Goal: Transaction & Acquisition: Register for event/course

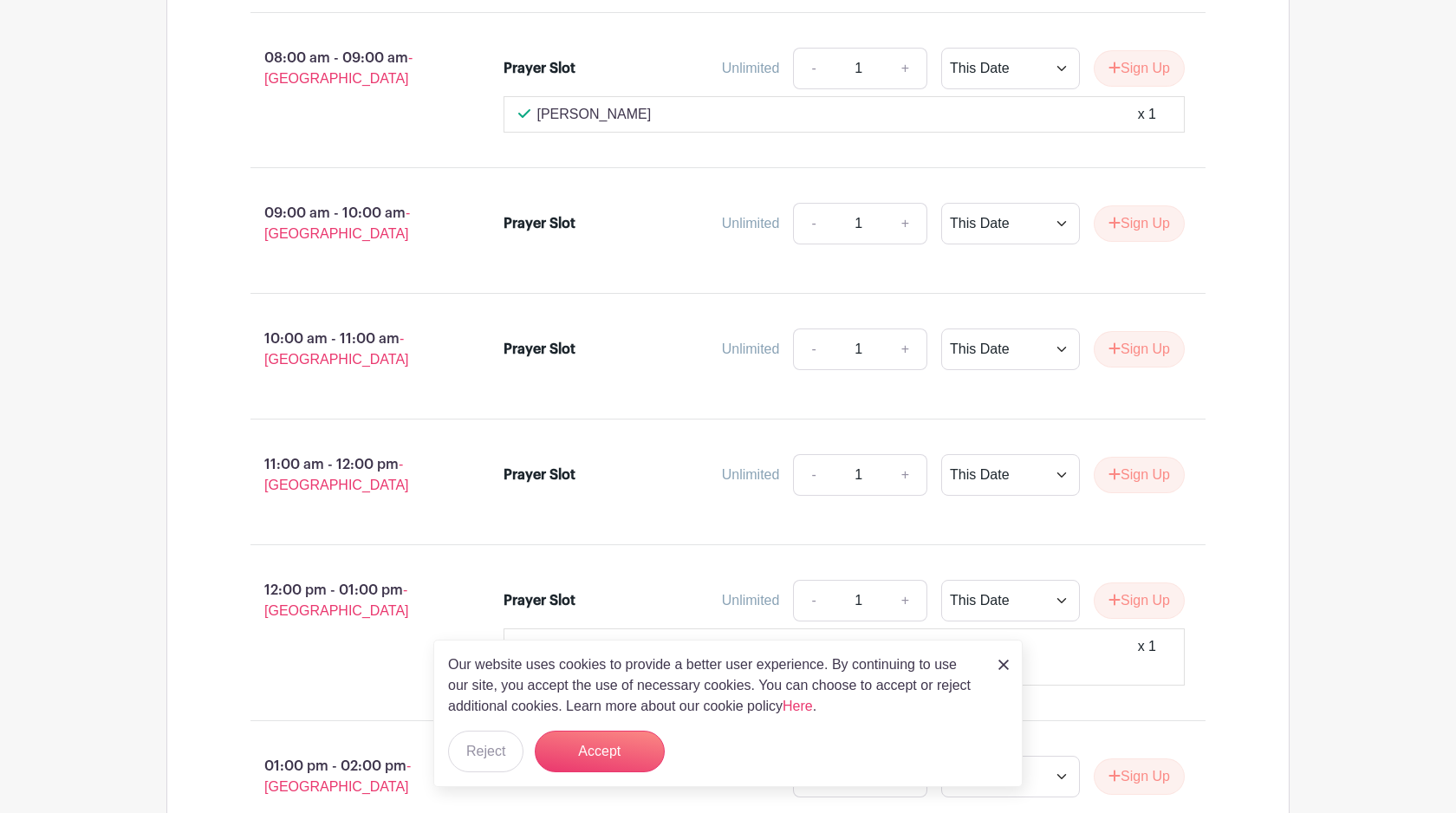
scroll to position [2724, 0]
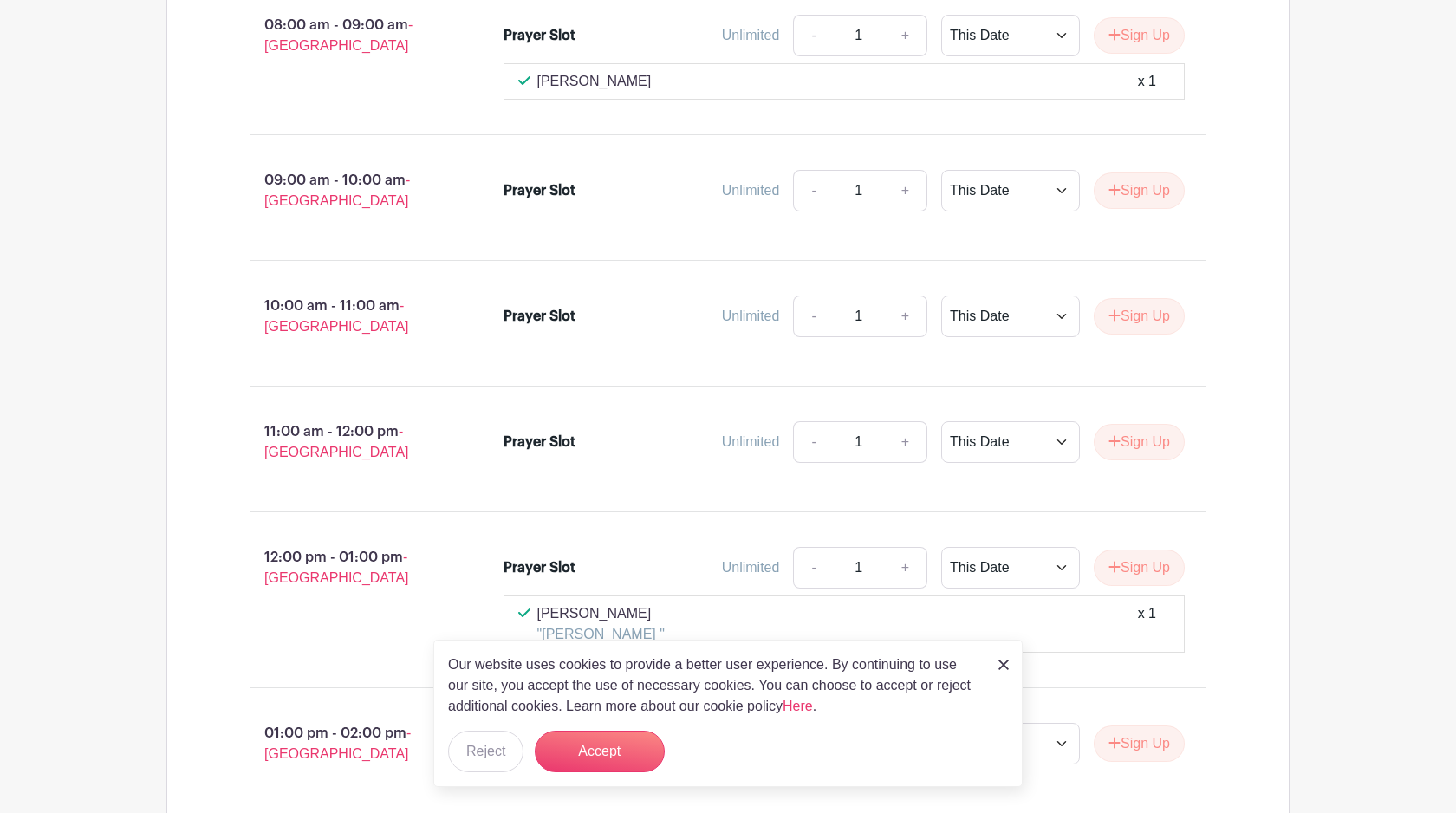
click at [1006, 669] on img at bounding box center [1004, 664] width 10 height 10
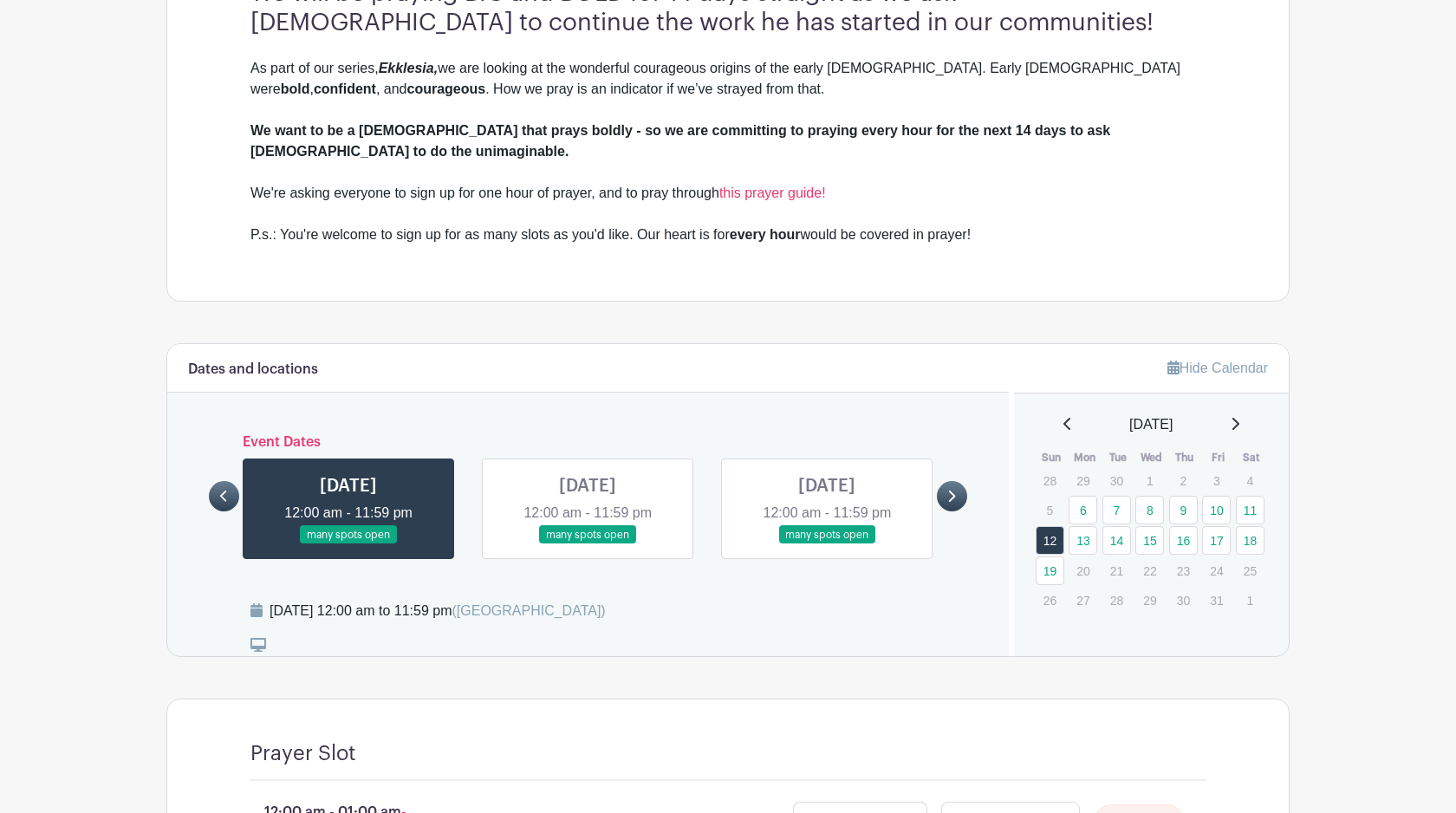
scroll to position [790, 0]
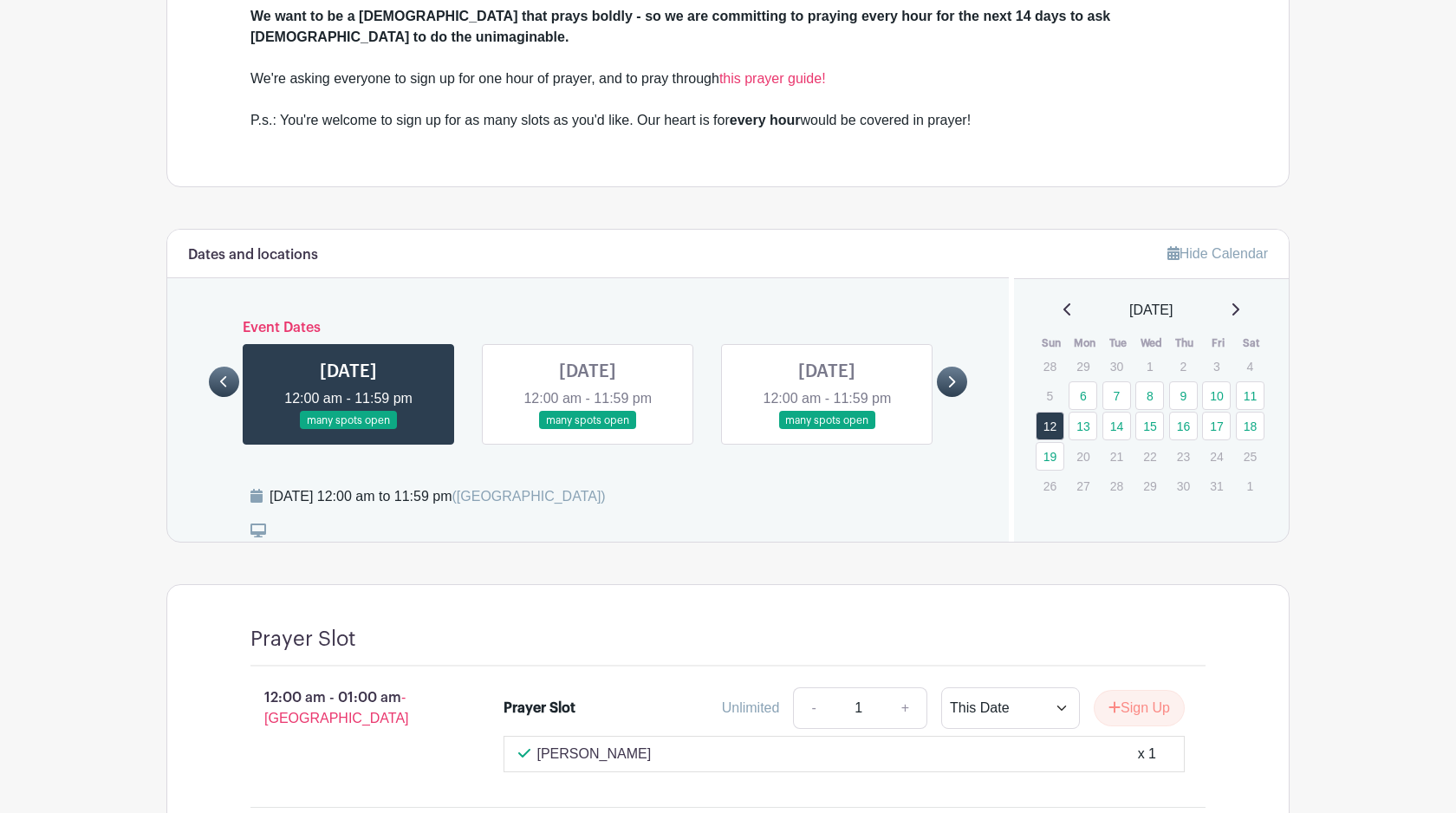
click at [827, 430] on link at bounding box center [827, 430] width 0 height 0
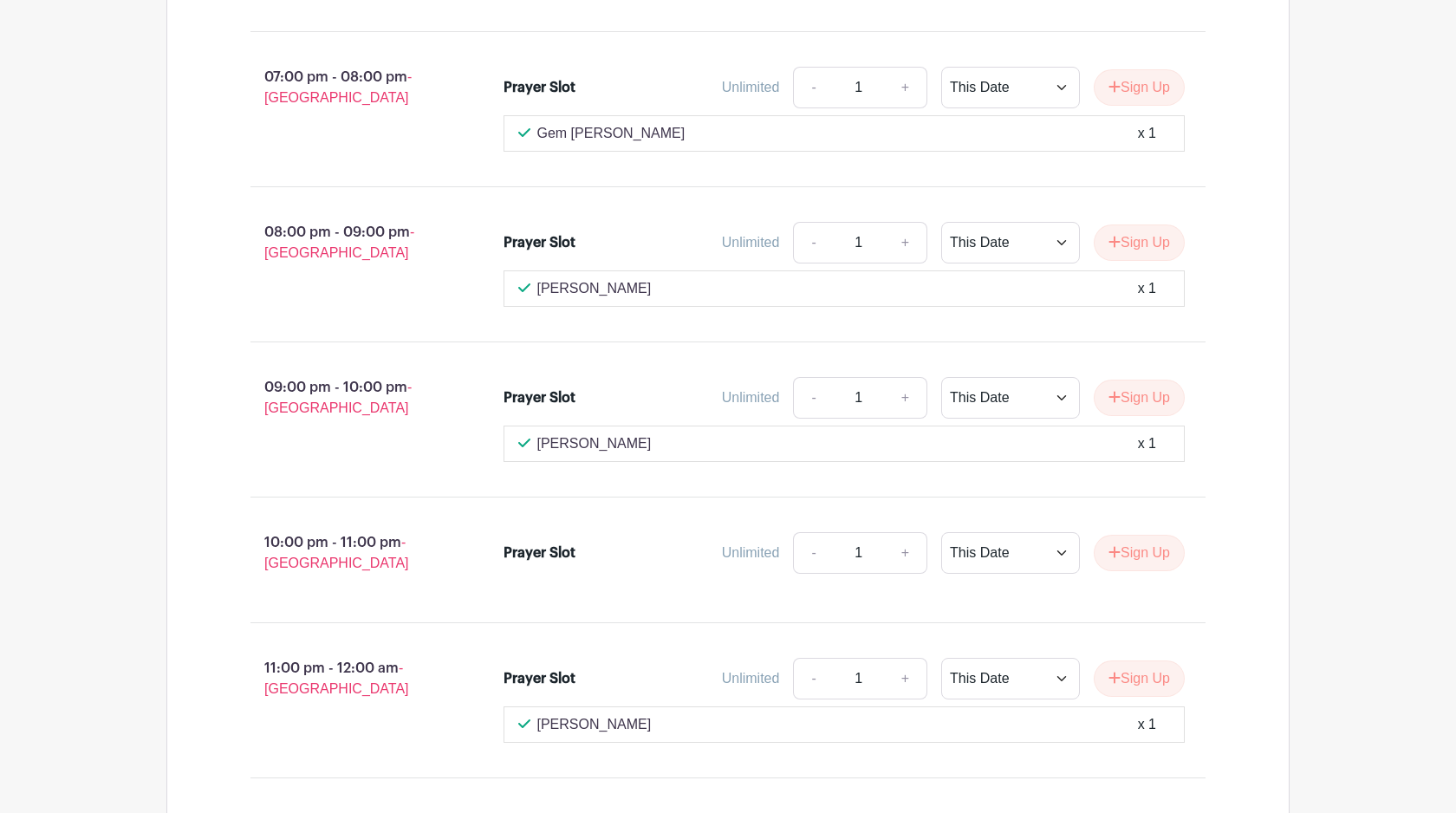
scroll to position [4416, 0]
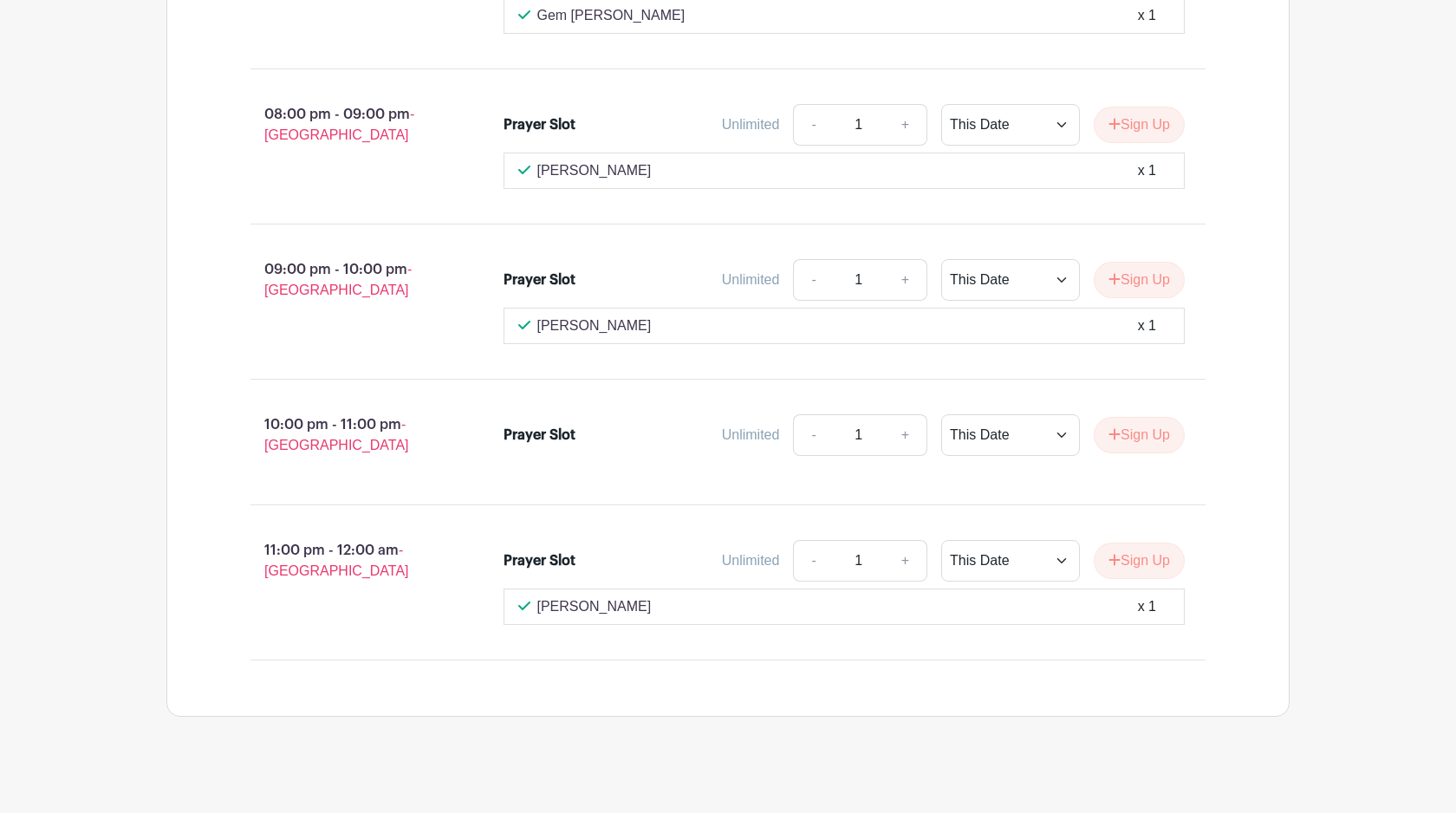
click at [1148, 546] on button "Sign Up" at bounding box center [1140, 560] width 91 height 36
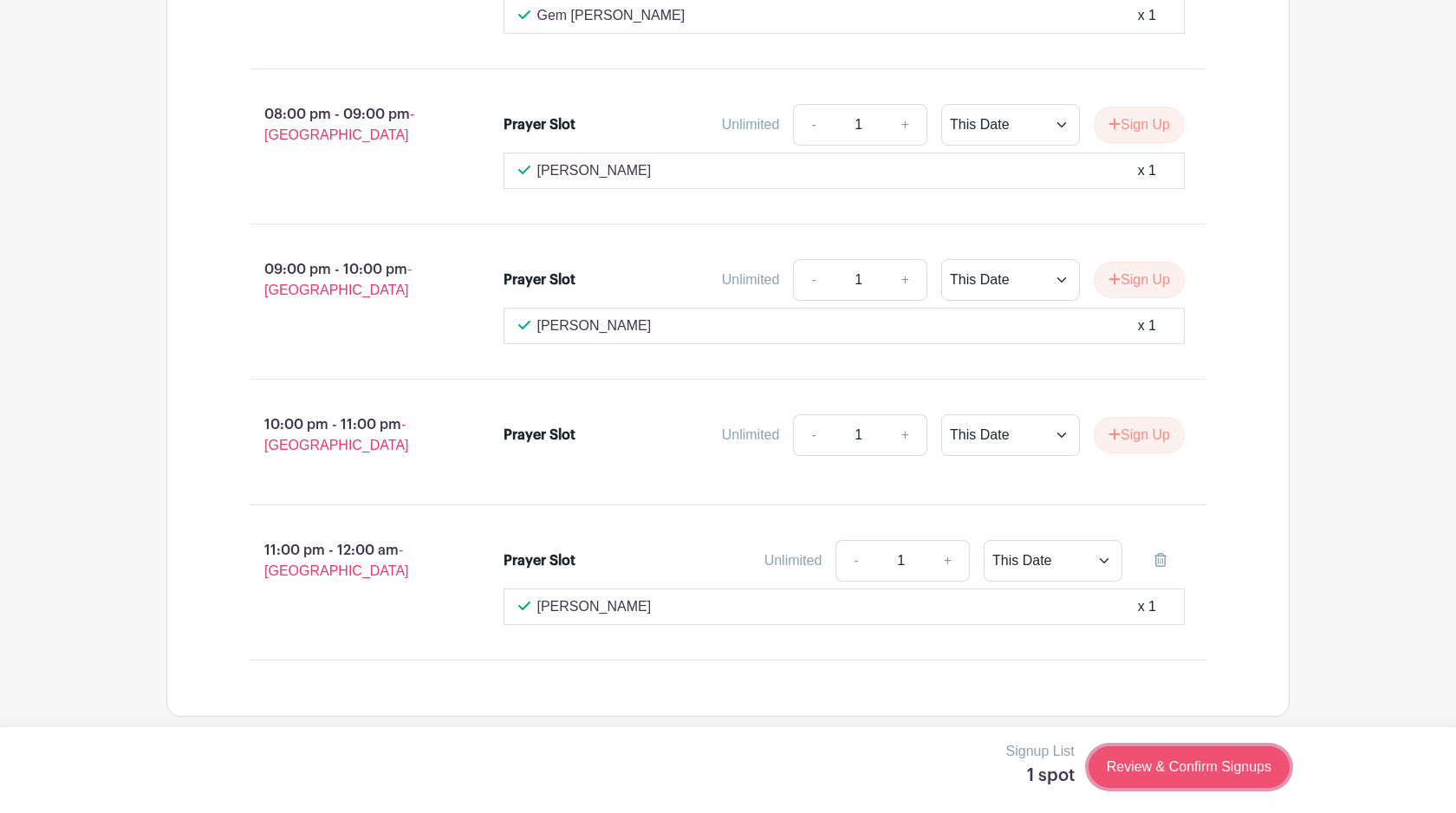
click at [1202, 750] on link "Review & Confirm Signups" at bounding box center [1189, 767] width 201 height 42
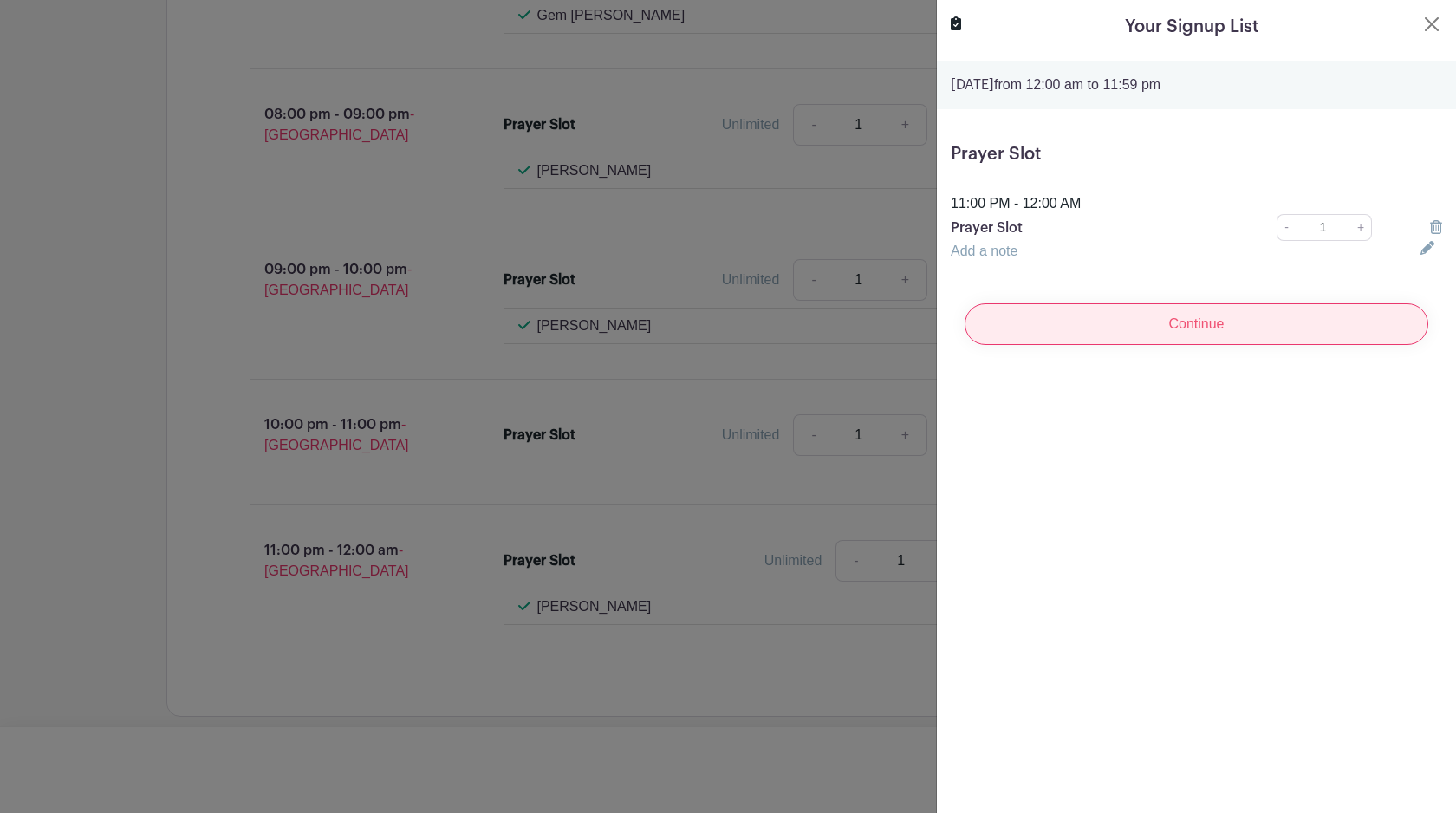
click at [1163, 319] on input "Continue" at bounding box center [1196, 324] width 463 height 42
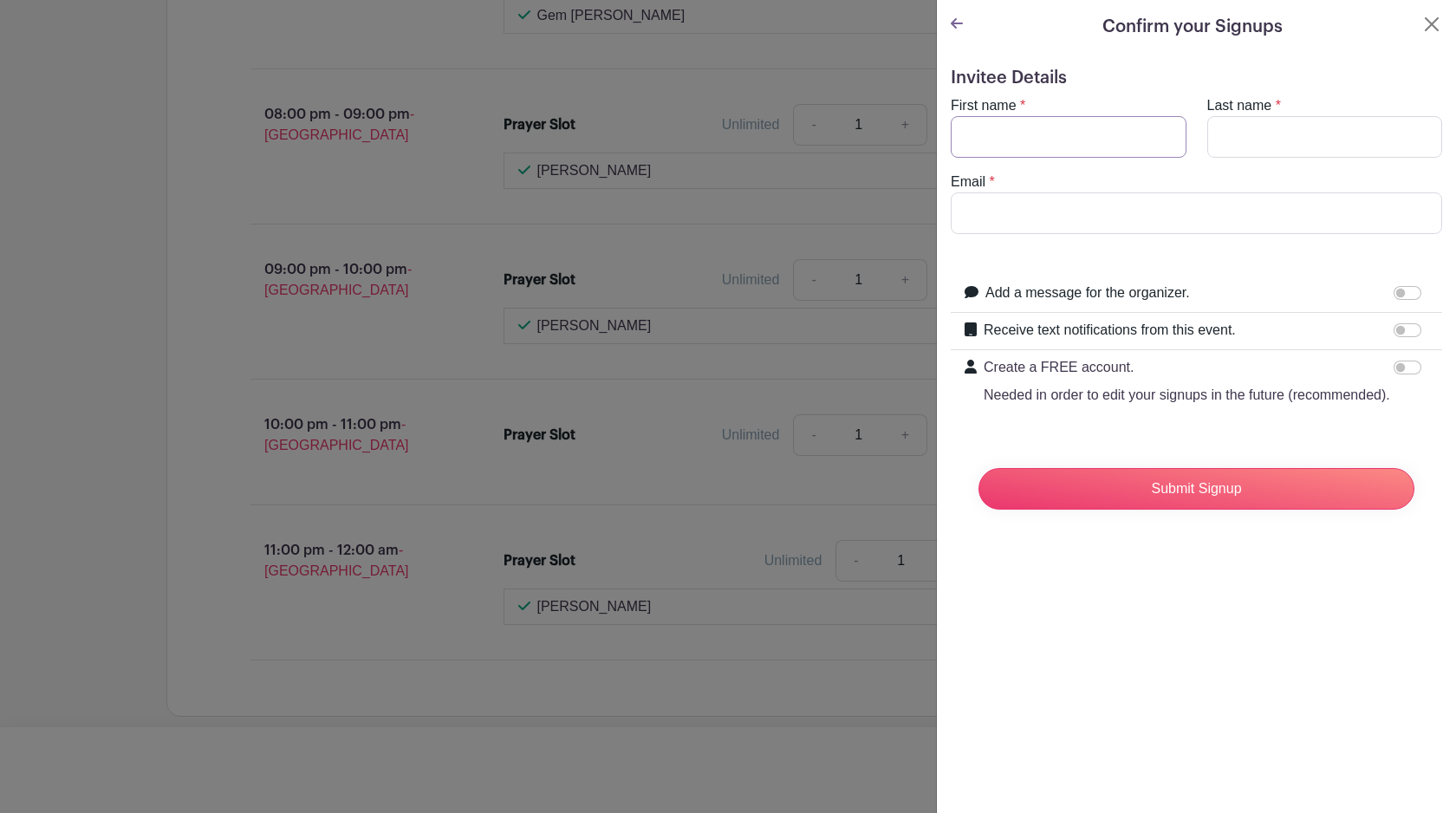
click at [1018, 134] on input "First name" at bounding box center [1068, 137] width 236 height 42
type input "DA"
click at [959, 30] on icon at bounding box center [956, 23] width 12 height 14
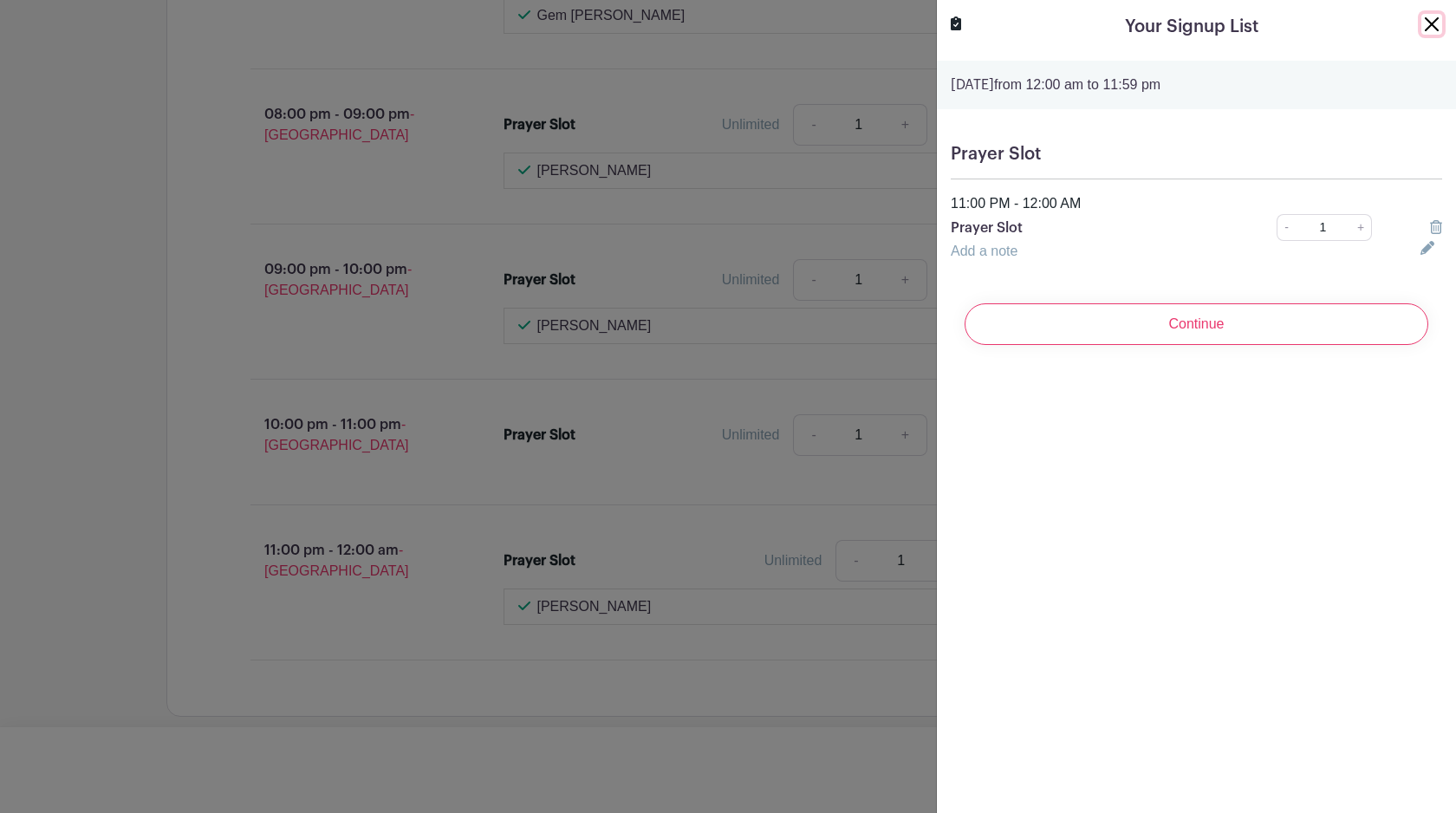
click at [1430, 21] on button "Close" at bounding box center [1432, 24] width 20 height 20
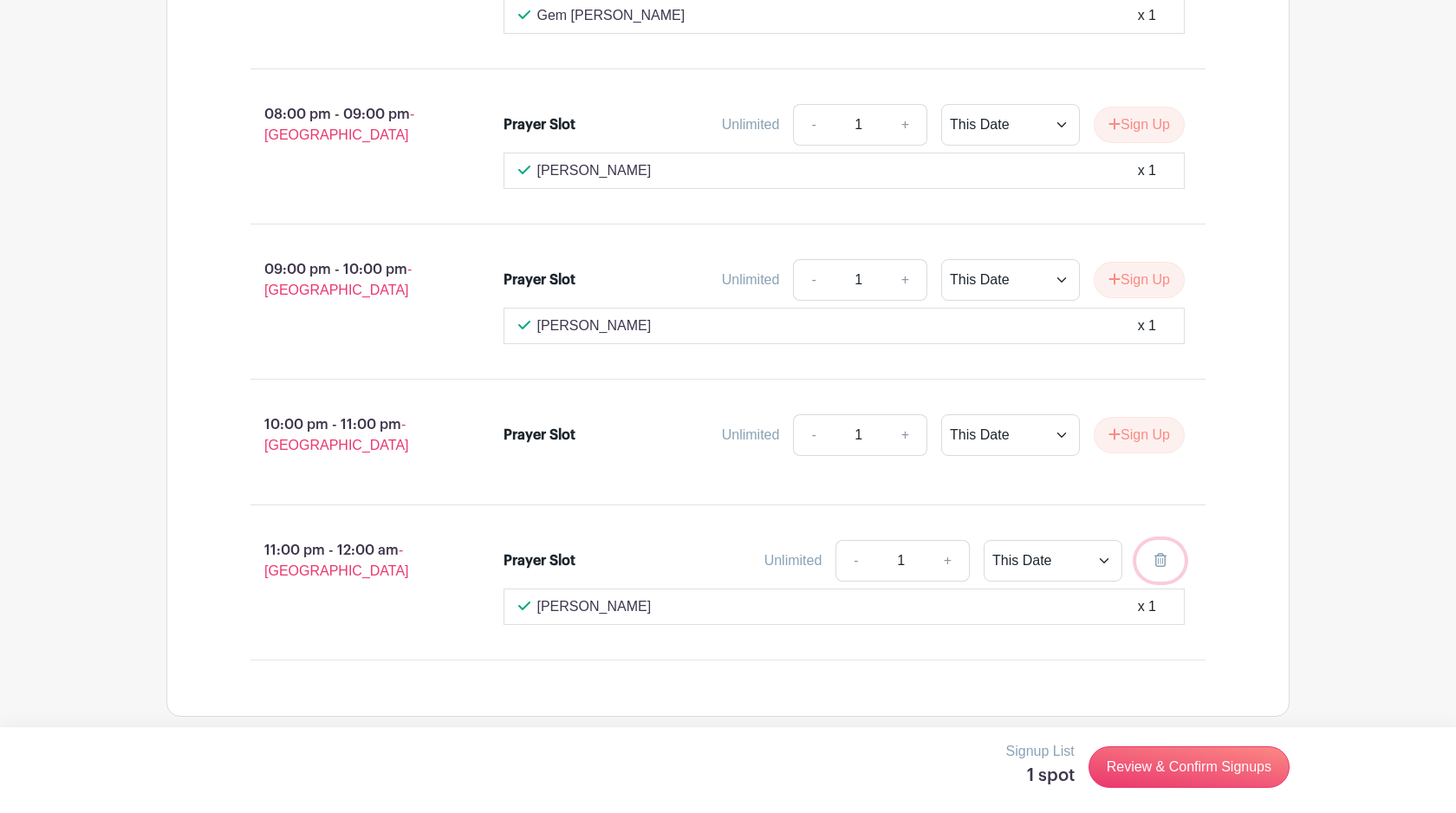
click at [1159, 553] on icon at bounding box center [1160, 560] width 12 height 14
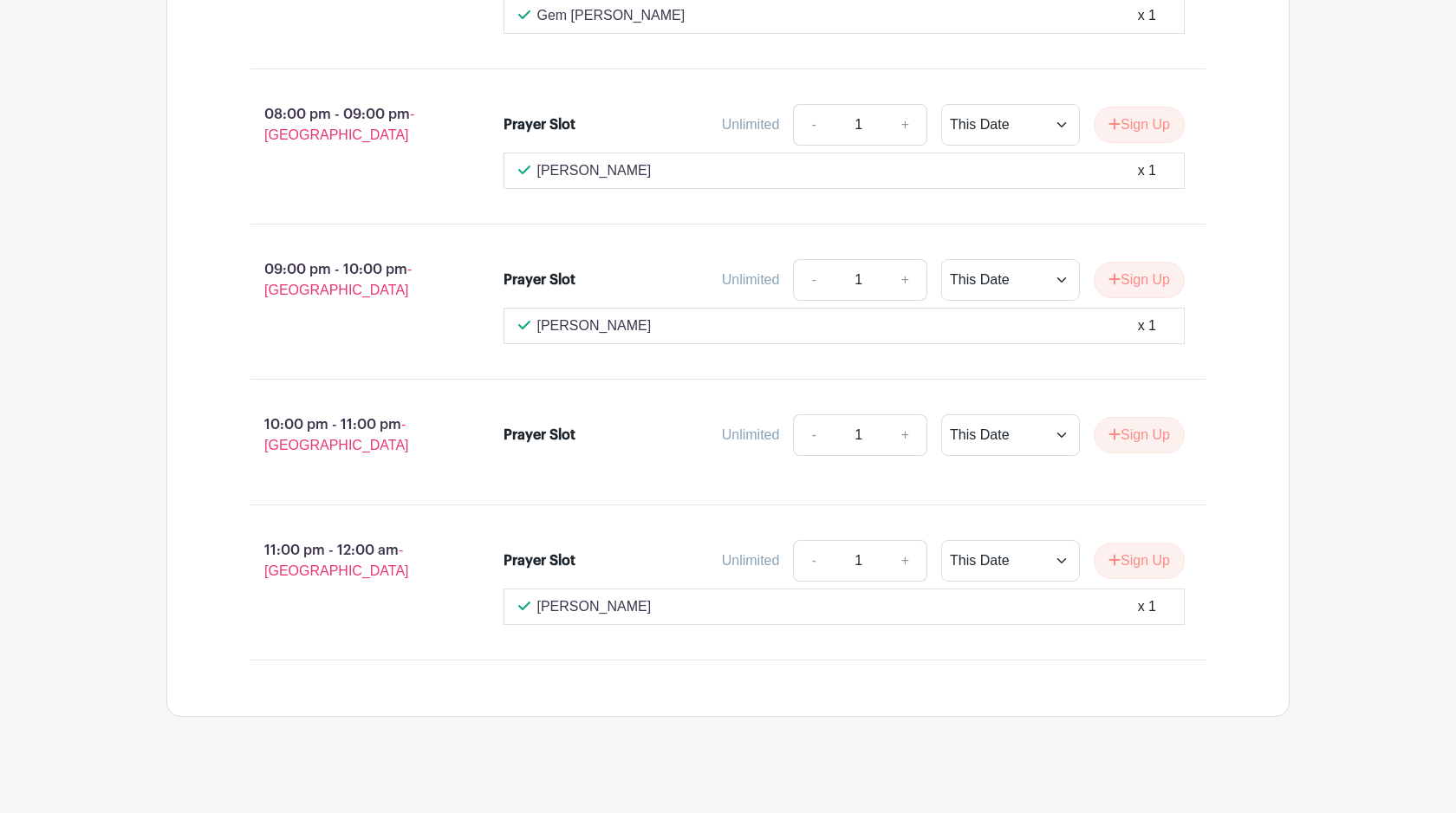
click at [620, 597] on div "[PERSON_NAME] x 1" at bounding box center [845, 607] width 653 height 20
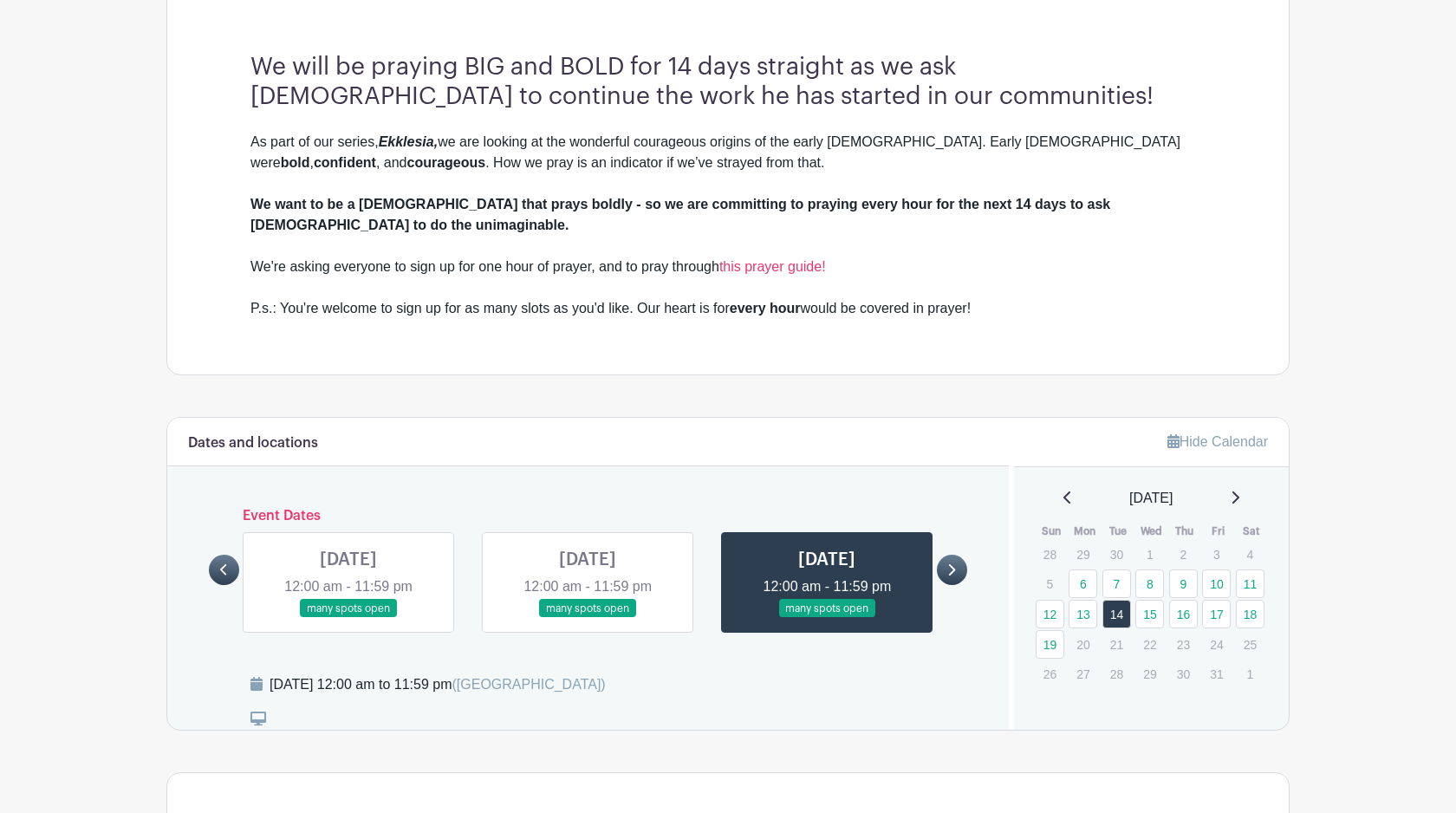
scroll to position [697, 0]
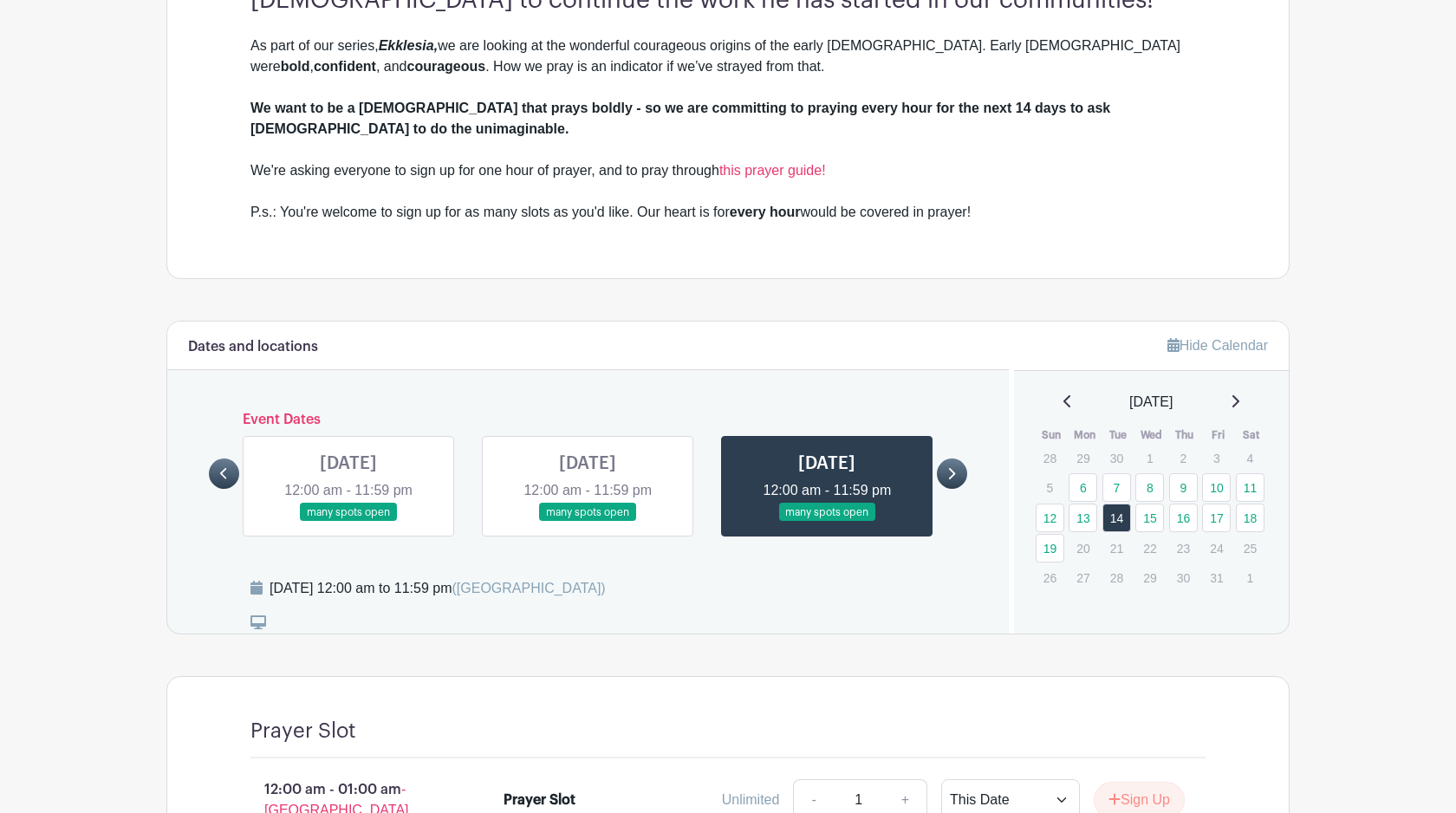
click at [944, 459] on link at bounding box center [952, 474] width 31 height 31
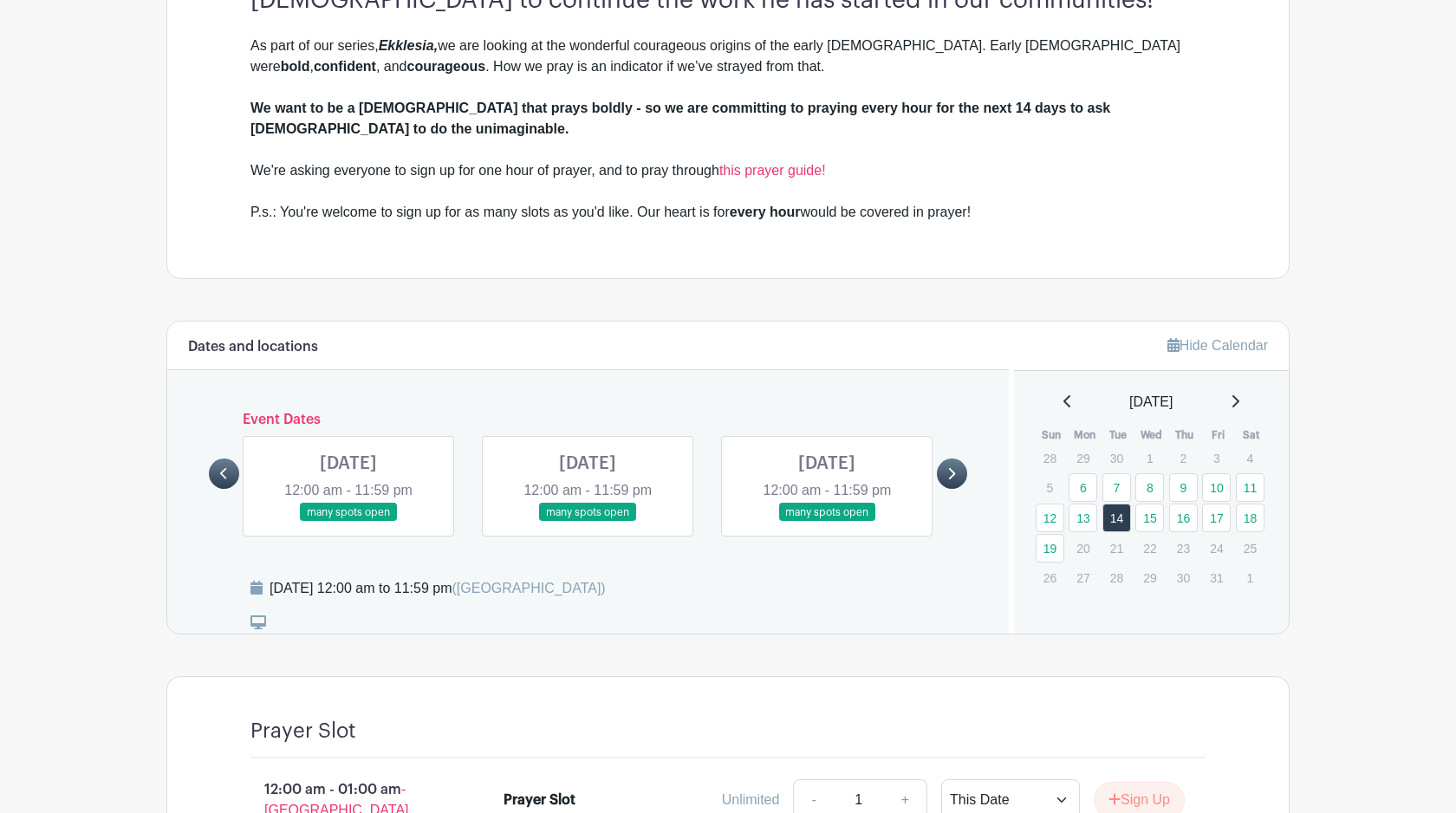
click at [349, 522] on link at bounding box center [349, 522] width 0 height 0
click at [232, 459] on link at bounding box center [224, 474] width 31 height 31
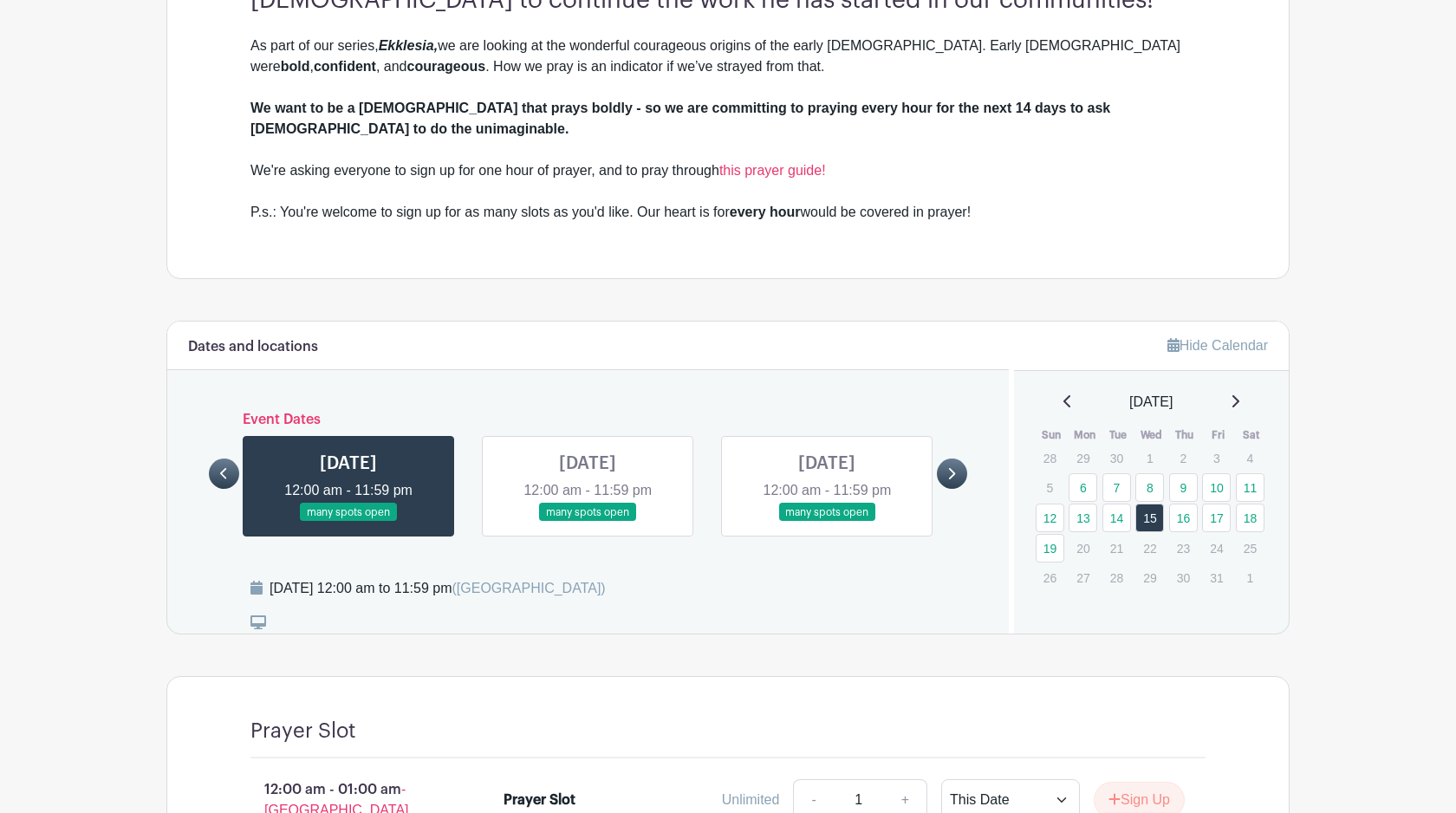
click at [349, 522] on link at bounding box center [349, 522] width 0 height 0
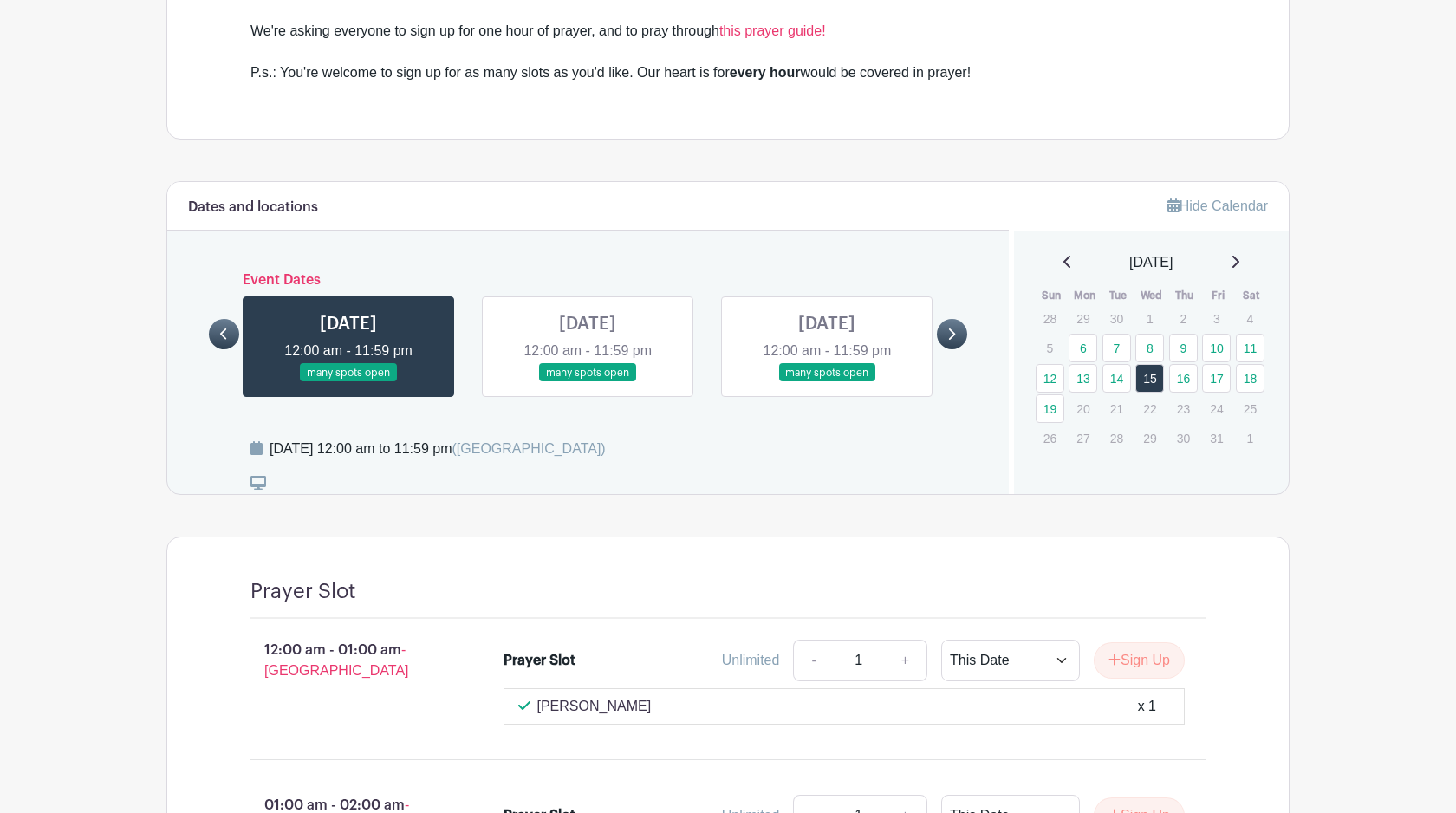
scroll to position [1041, 0]
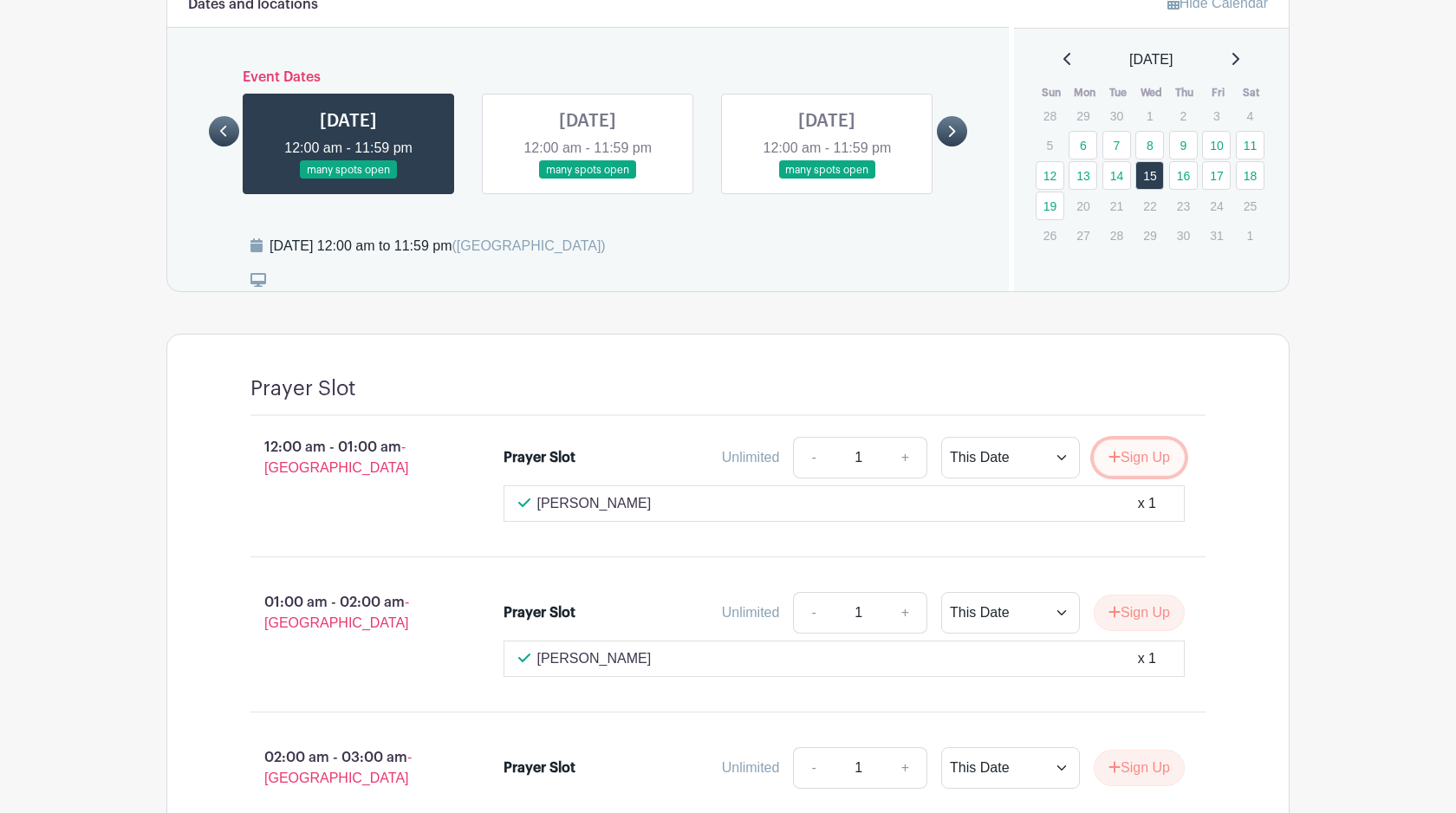
click at [1140, 443] on button "Sign Up" at bounding box center [1140, 457] width 91 height 36
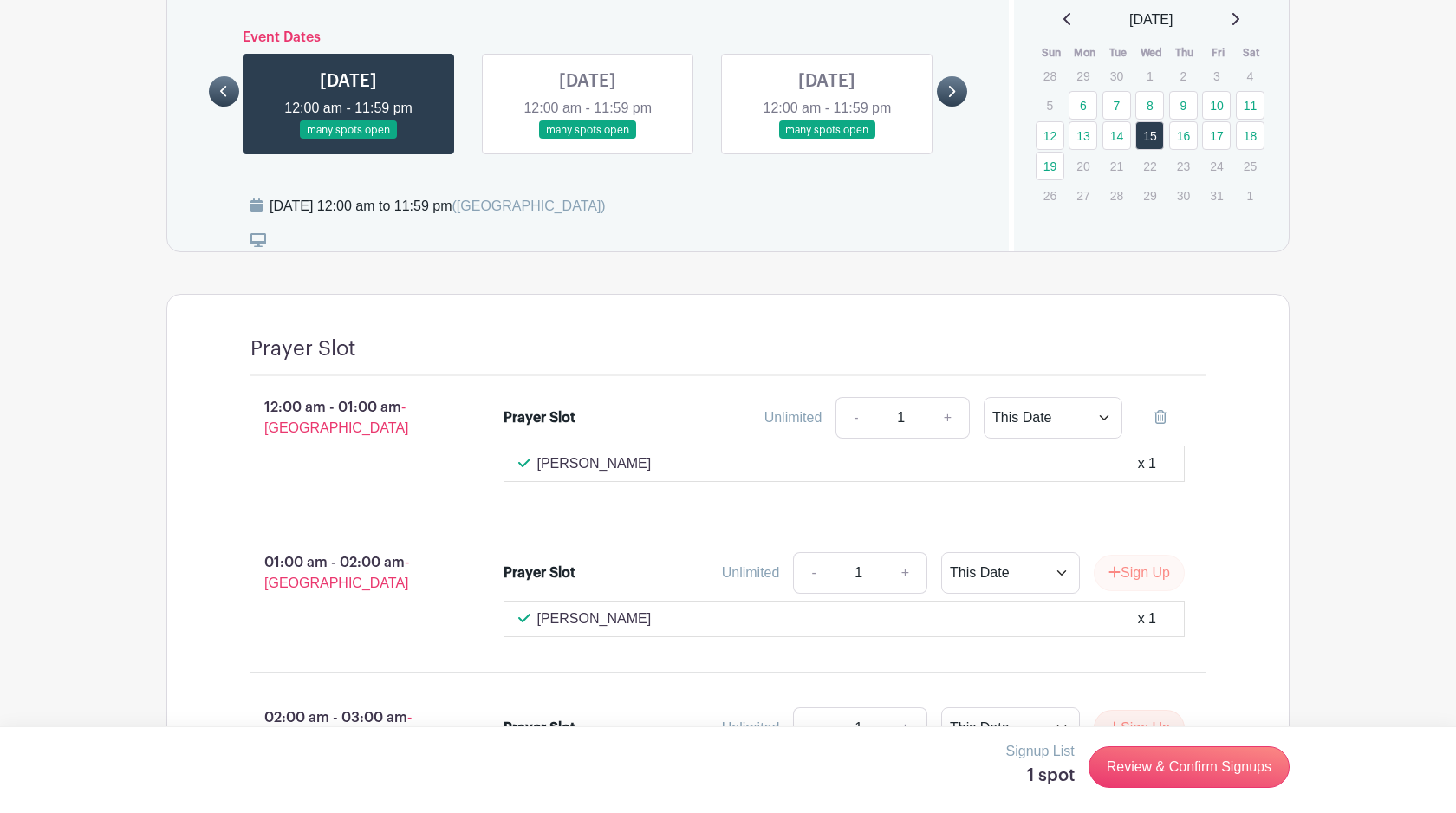
scroll to position [1122, 0]
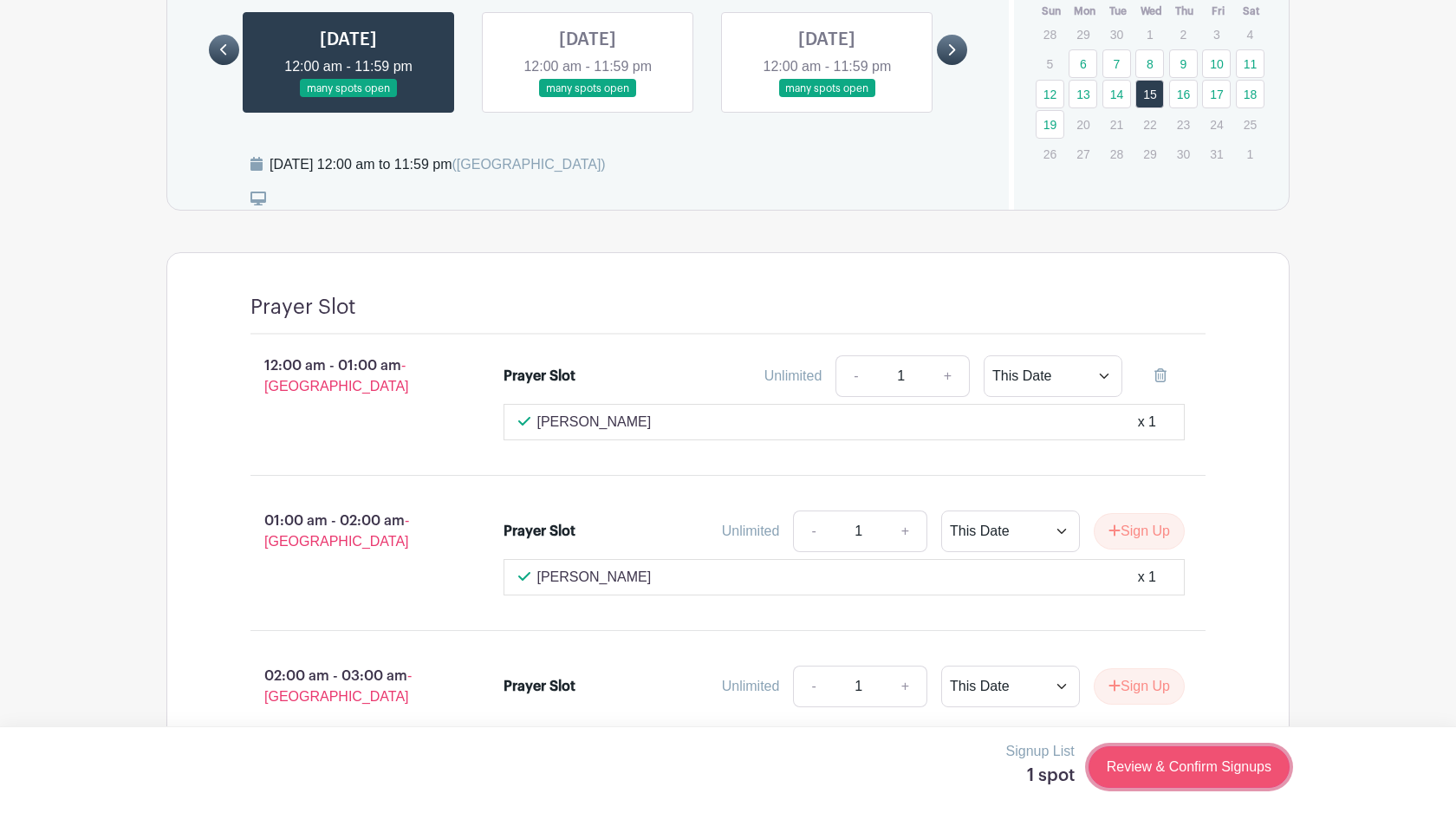
click at [1189, 769] on link "Review & Confirm Signups" at bounding box center [1189, 767] width 201 height 42
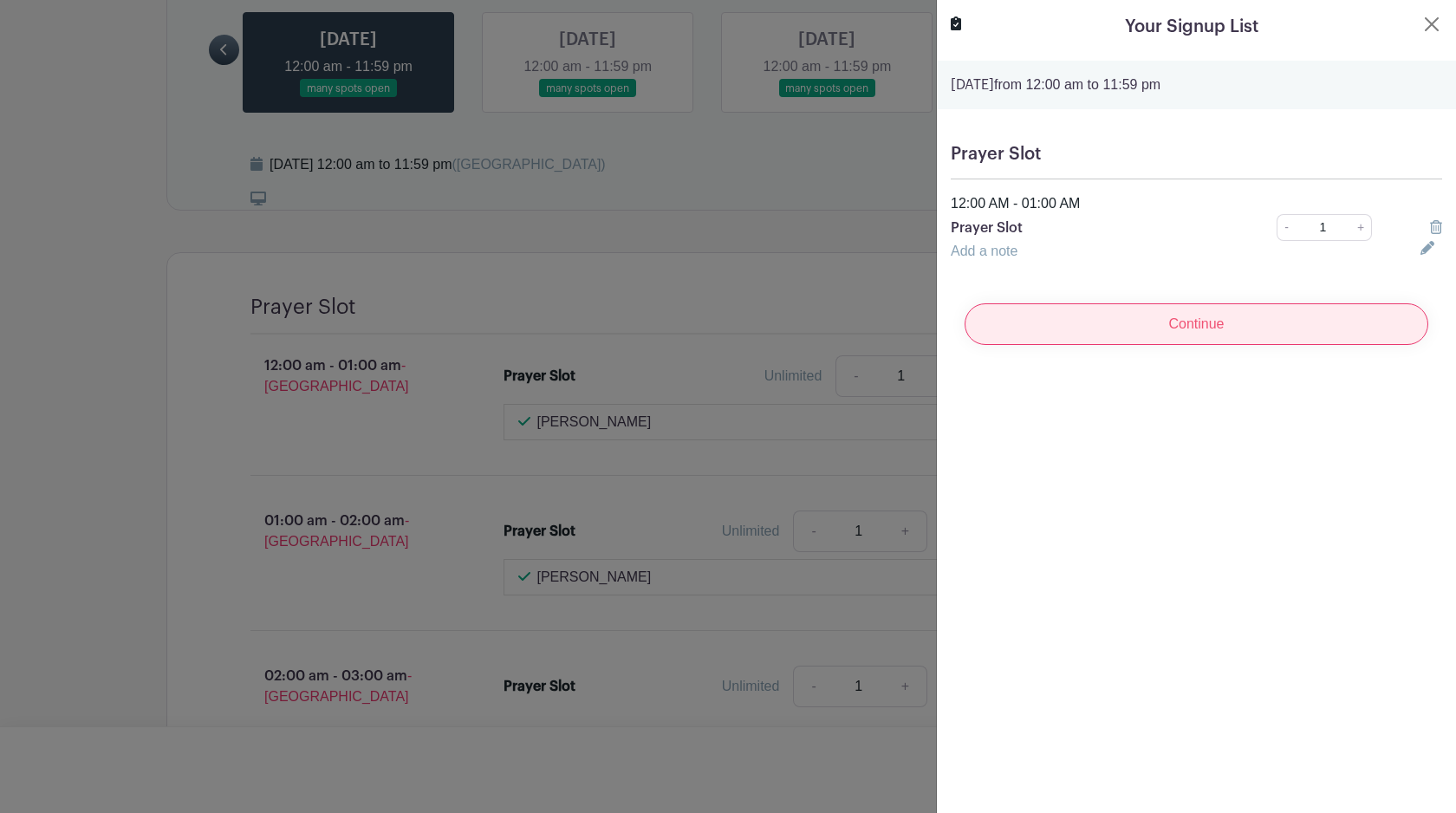
click at [1139, 318] on input "Continue" at bounding box center [1196, 324] width 463 height 42
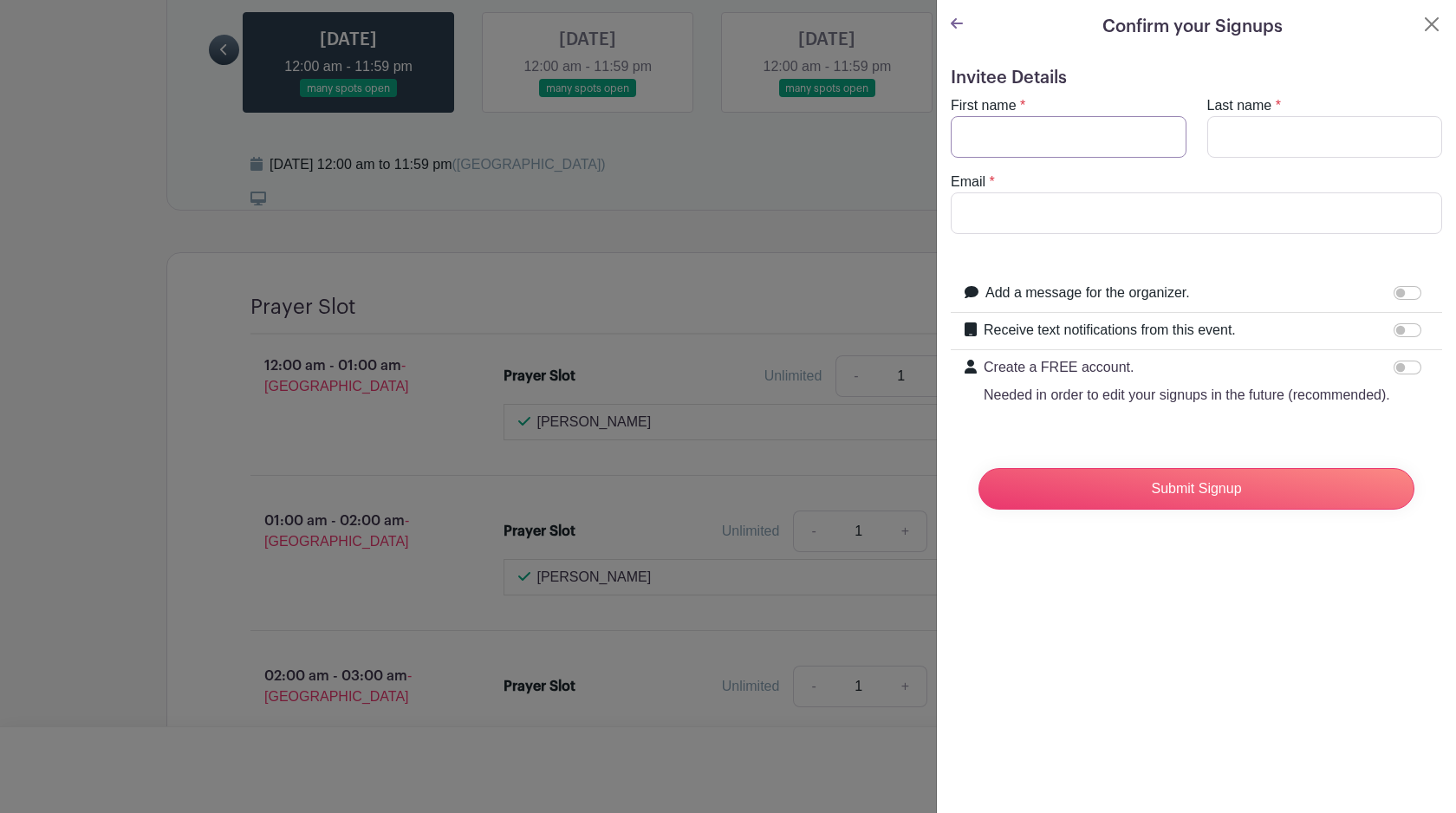
click at [1080, 120] on input "First name" at bounding box center [1068, 137] width 236 height 42
type input "Da"
click at [956, 30] on icon at bounding box center [956, 23] width 12 height 14
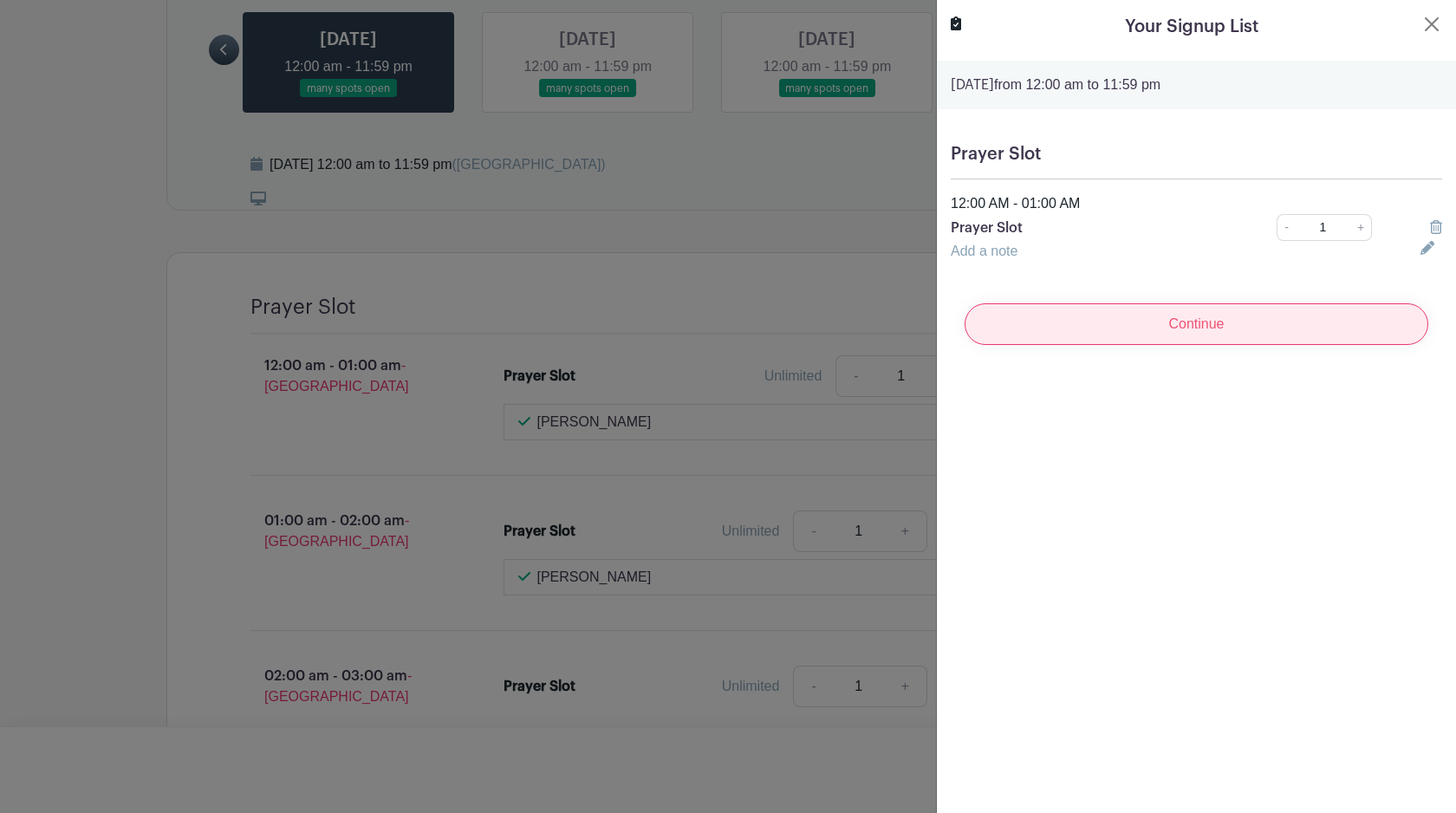
click at [1138, 328] on input "Continue" at bounding box center [1196, 324] width 463 height 42
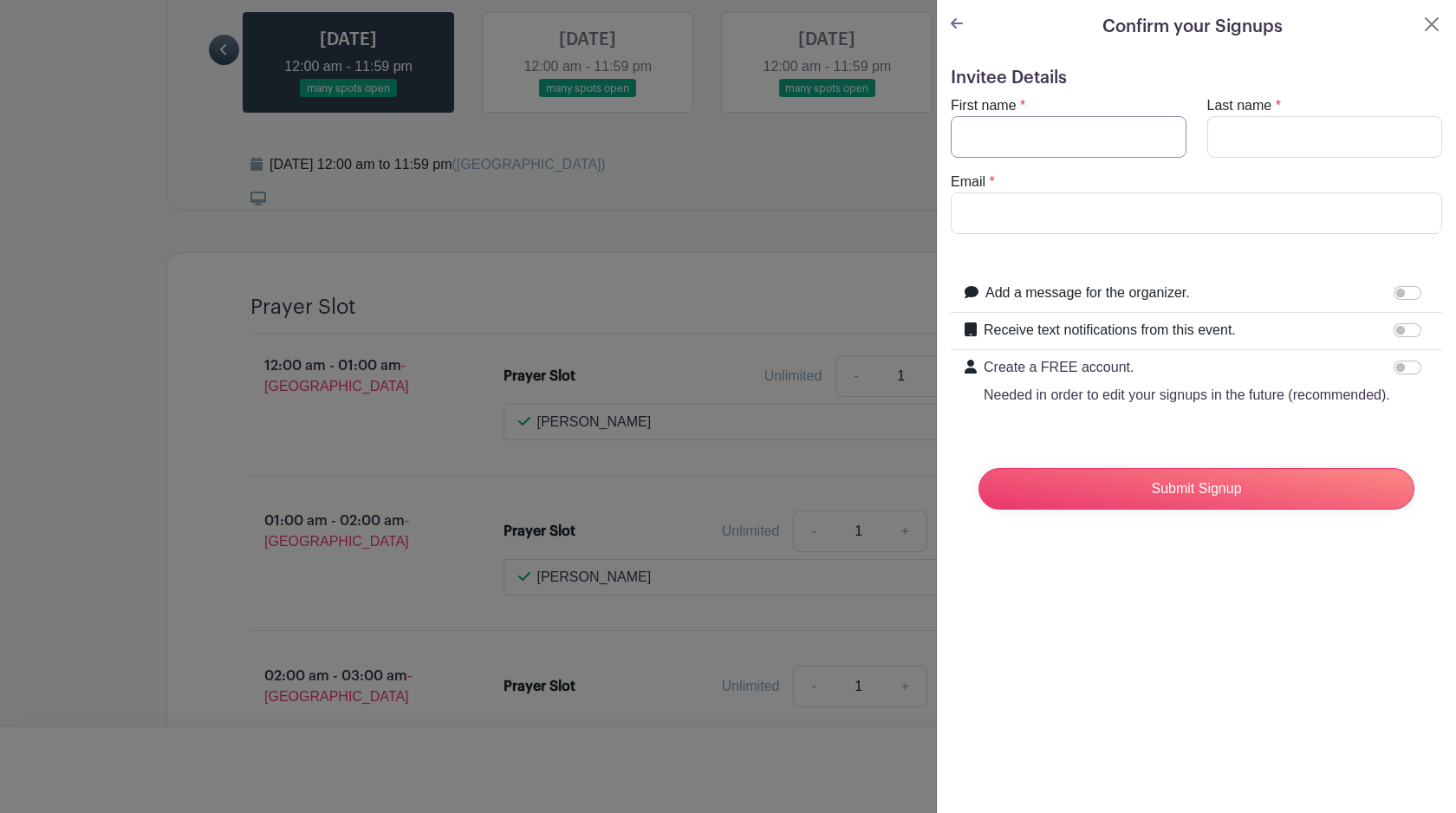
click at [1048, 147] on input "First name" at bounding box center [1068, 137] width 236 height 42
type input "Davey"
type input "Goh"
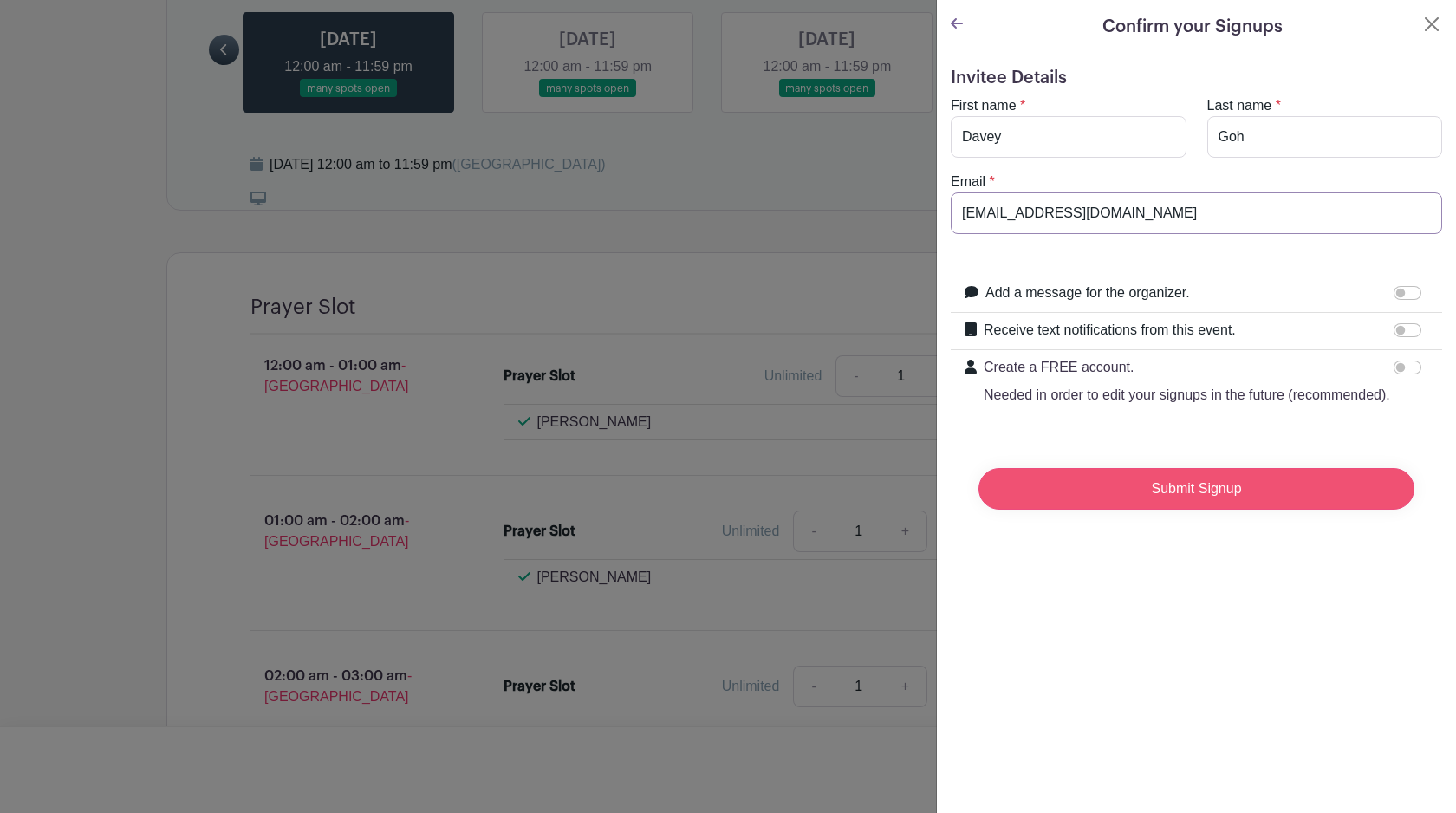
type input "[EMAIL_ADDRESS][DOMAIN_NAME]"
click at [1281, 492] on input "Submit Signup" at bounding box center [1196, 488] width 436 height 42
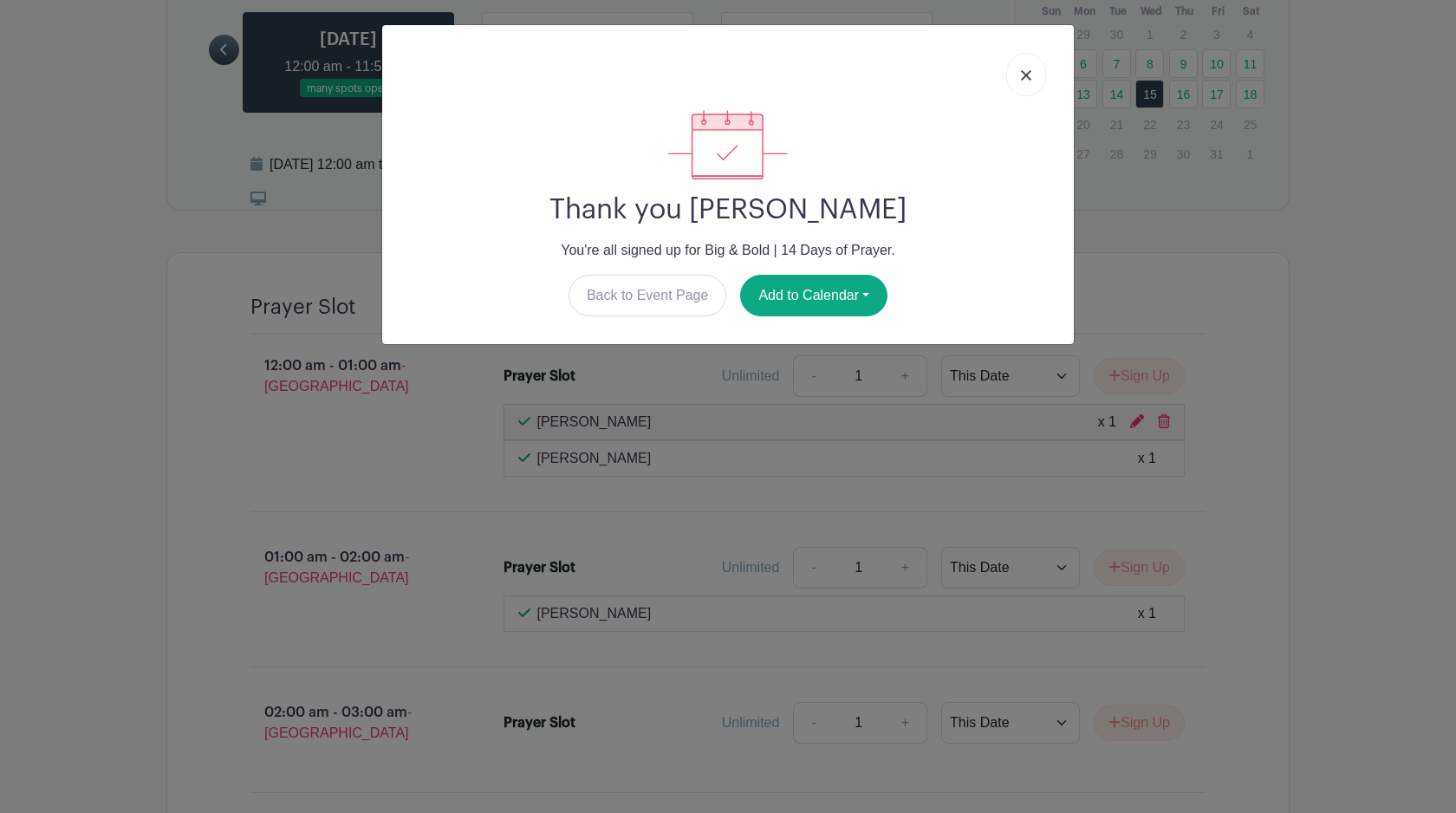
click at [1020, 77] on link at bounding box center [1026, 74] width 40 height 43
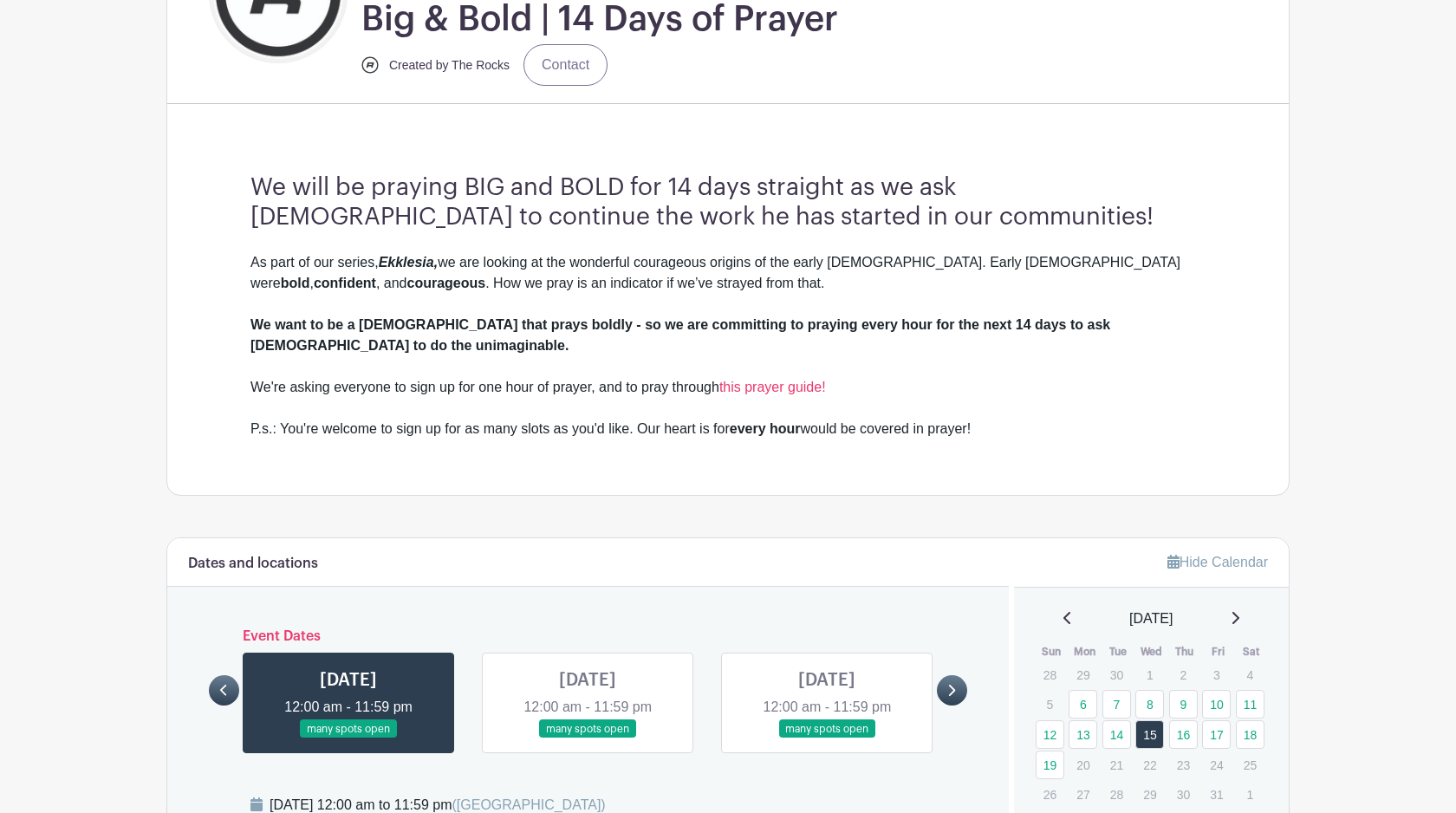
scroll to position [308, 0]
